Goal: Check status

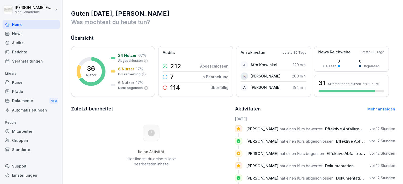
click at [15, 52] on div "Berichte" at bounding box center [31, 51] width 57 height 9
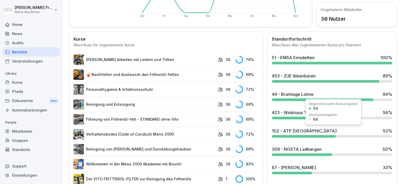
scroll to position [151, 0]
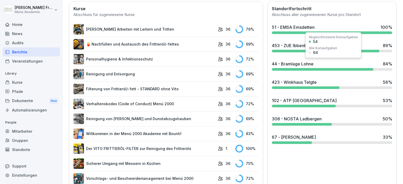
click at [298, 66] on div "44 - Bramlage Lohne 84 %" at bounding box center [332, 66] width 125 height 14
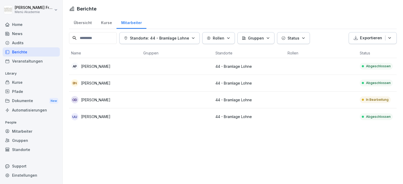
click at [381, 66] on p "Abgeschlossen" at bounding box center [378, 66] width 25 height 5
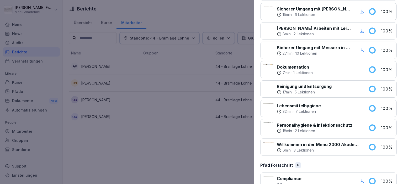
scroll to position [351, 0]
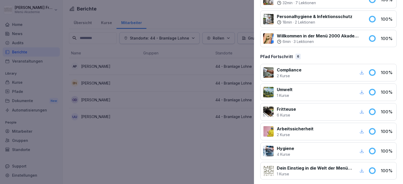
click at [199, 115] on div at bounding box center [201, 92] width 403 height 184
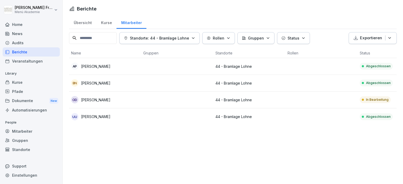
click at [375, 102] on p "In Bearbeitung" at bounding box center [377, 100] width 23 height 5
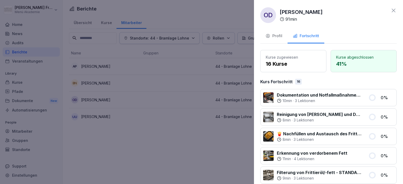
click at [199, 130] on div at bounding box center [201, 92] width 403 height 184
